Goal: Transaction & Acquisition: Subscribe to service/newsletter

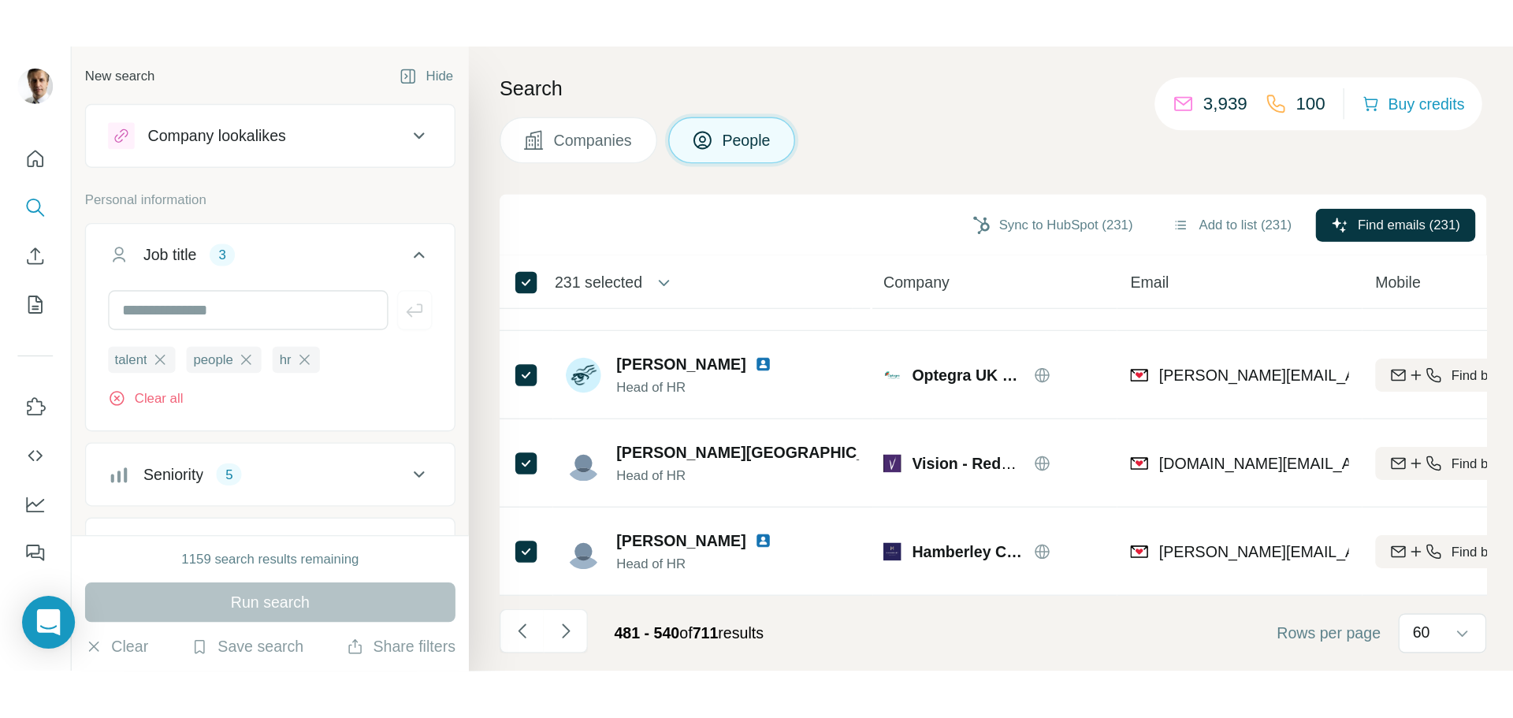
scroll to position [394, 0]
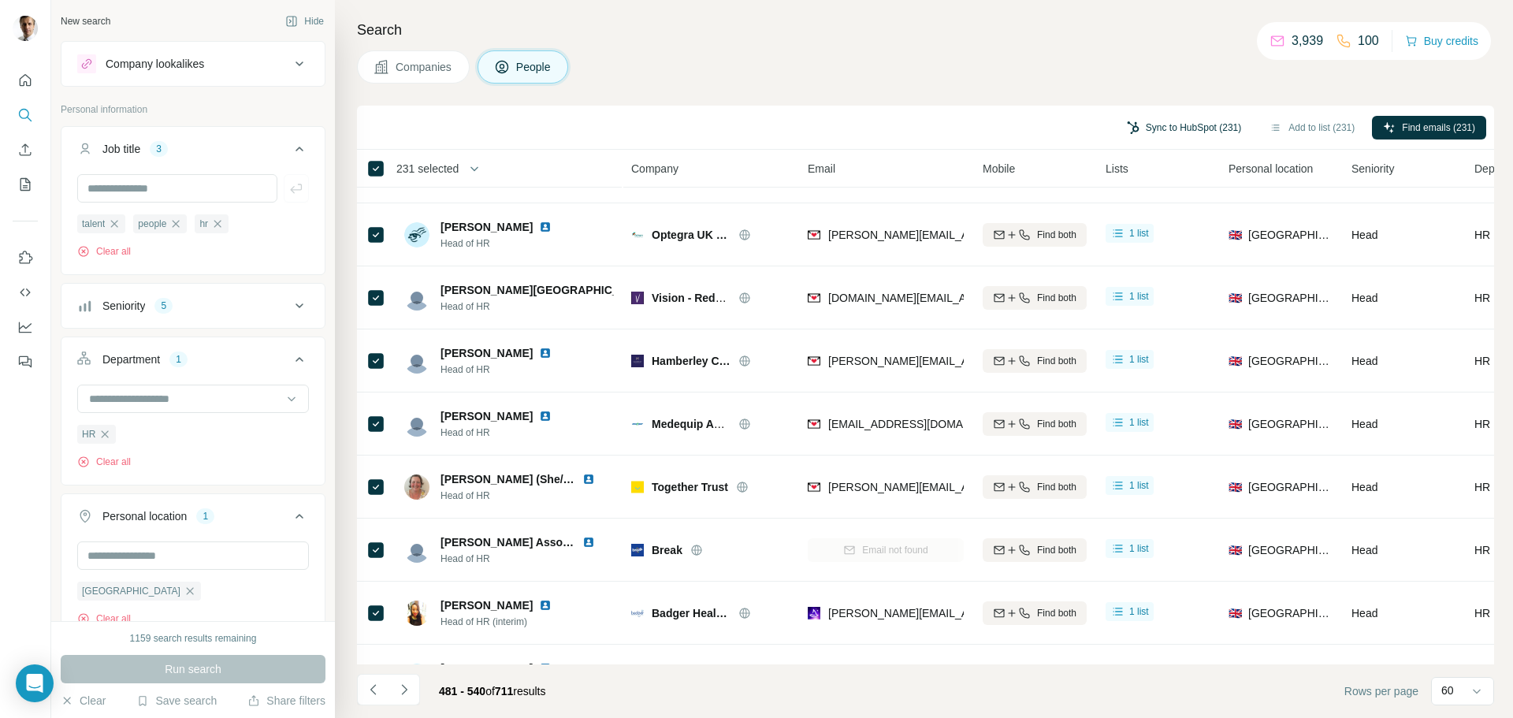
click at [1080, 128] on button "Sync to HubSpot (231)" at bounding box center [1184, 128] width 136 height 24
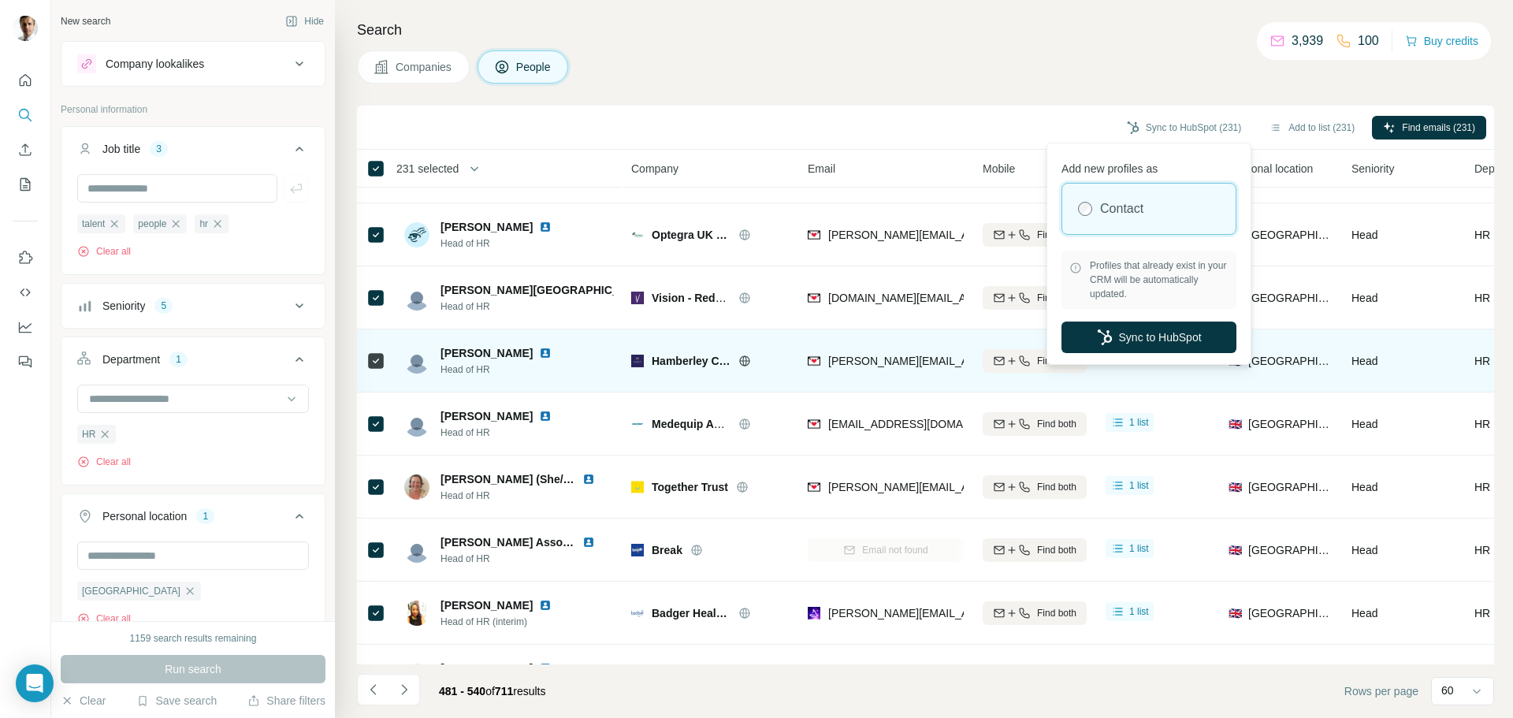
click at [1080, 327] on button "Sync to HubSpot" at bounding box center [1149, 338] width 175 height 32
